Goal: Task Accomplishment & Management: Use online tool/utility

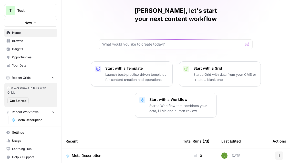
scroll to position [18, 0]
click at [153, 103] on p "Start a Workflow that combines your data, LLMs and human review" at bounding box center [180, 108] width 63 height 10
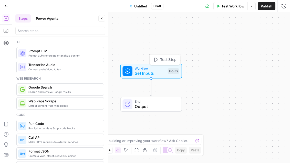
click at [157, 72] on span "Set Inputs" at bounding box center [150, 73] width 30 height 6
click at [233, 36] on span "Add Field" at bounding box center [232, 34] width 15 height 5
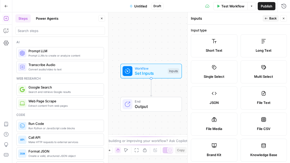
scroll to position [7, 0]
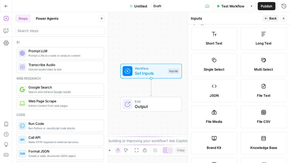
click at [212, 35] on icon at bounding box center [214, 34] width 5 height 4
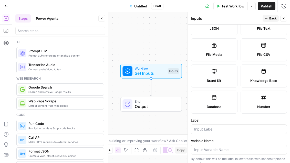
scroll to position [79, 0]
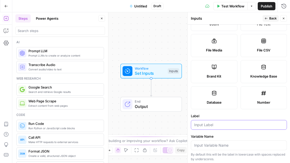
click at [207, 126] on input "Label" at bounding box center [238, 124] width 89 height 5
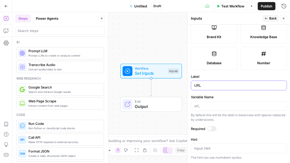
scroll to position [132, 0]
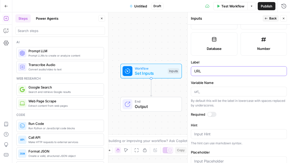
type input "URL"
click at [210, 114] on div at bounding box center [209, 114] width 4 height 4
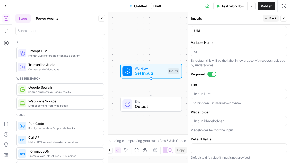
scroll to position [0, 0]
click at [271, 19] on span "Back" at bounding box center [272, 18] width 7 height 5
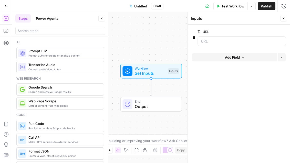
click at [247, 59] on button "Add Field" at bounding box center [234, 57] width 85 height 8
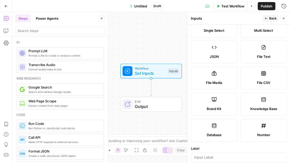
scroll to position [119, 0]
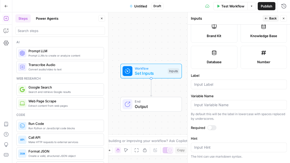
click at [208, 81] on div at bounding box center [239, 85] width 96 height 10
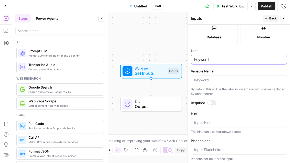
type input "Keyword"
click at [210, 101] on div at bounding box center [209, 103] width 4 height 4
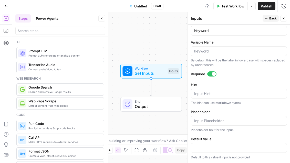
scroll to position [172, 0]
click at [269, 17] on span "Back" at bounding box center [272, 18] width 7 height 5
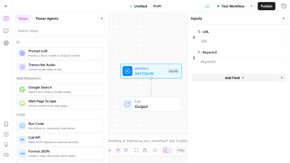
click at [284, 20] on button "Close" at bounding box center [283, 18] width 7 height 7
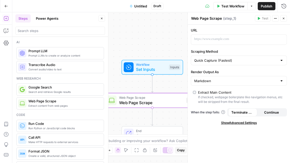
scroll to position [0, 0]
click at [282, 39] on icon "button" at bounding box center [281, 39] width 3 height 3
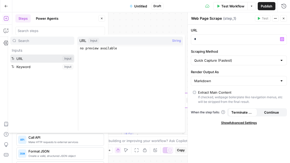
click at [35, 60] on button "Select variable URL" at bounding box center [42, 58] width 64 height 8
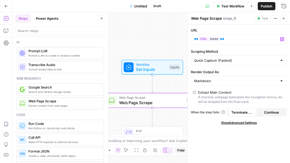
click at [283, 20] on button "Close" at bounding box center [283, 18] width 7 height 7
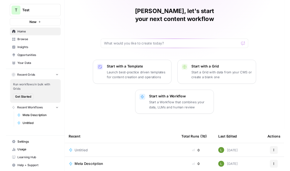
scroll to position [17, 0]
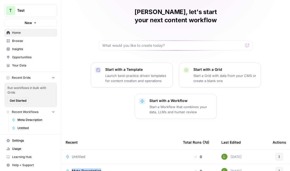
click at [20, 143] on link "Settings" at bounding box center [30, 141] width 53 height 8
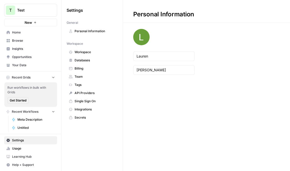
scroll to position [0, 0]
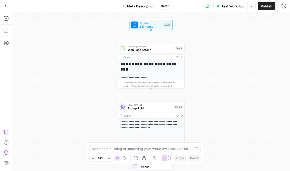
click at [6, 134] on icon "button" at bounding box center [6, 132] width 4 height 5
